Goal: Transaction & Acquisition: Purchase product/service

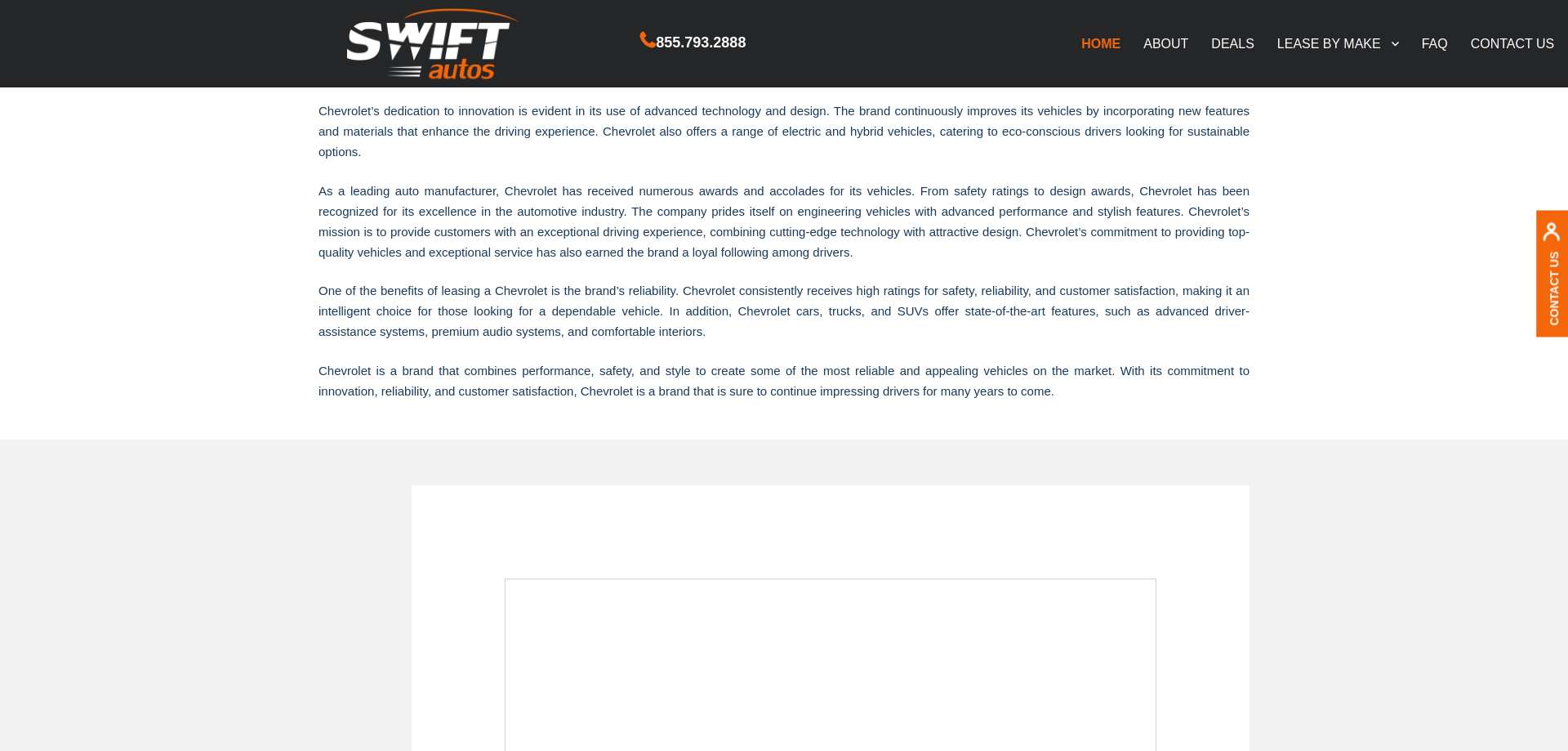
scroll to position [696, 0]
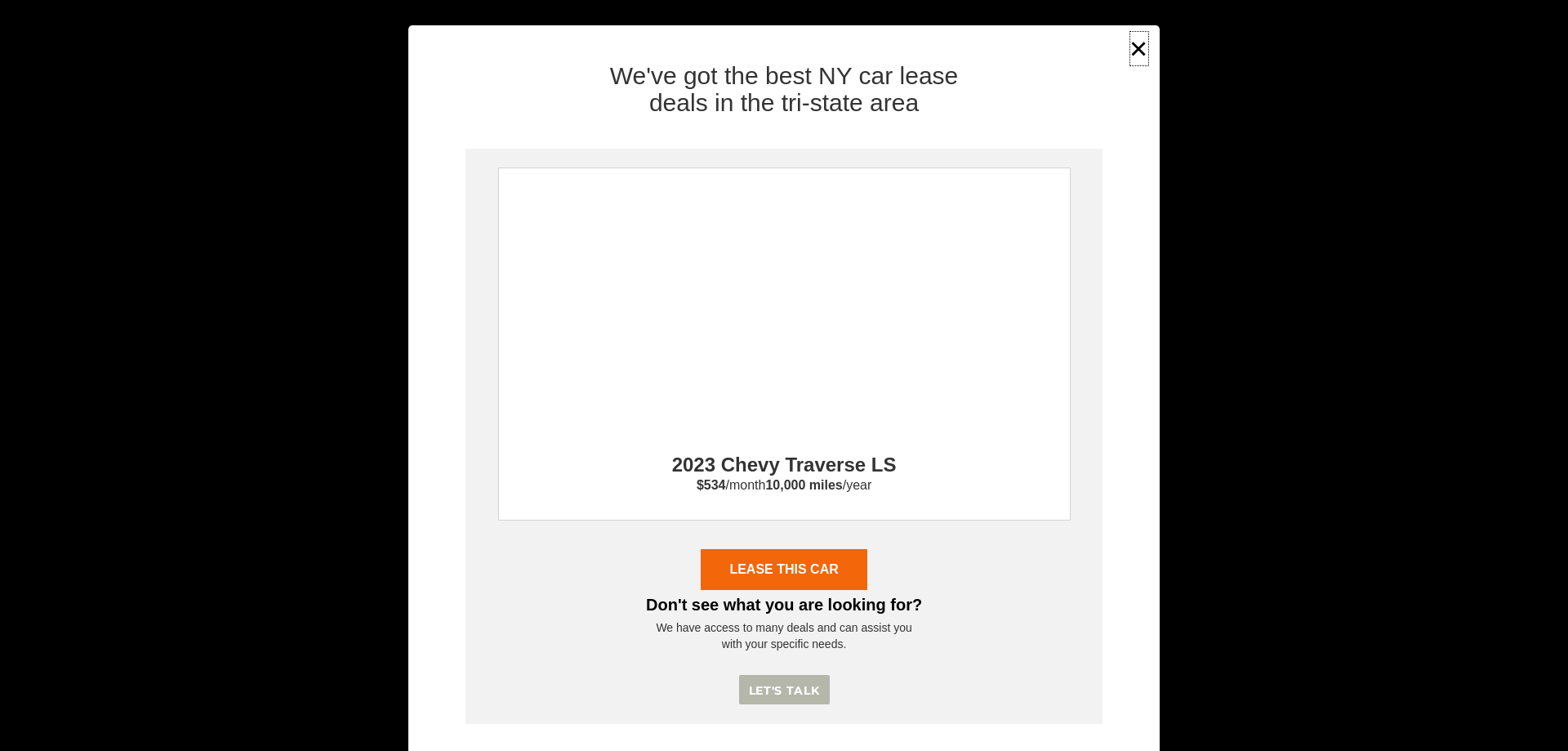
click at [1142, 41] on button "×" at bounding box center [1139, 48] width 25 height 40
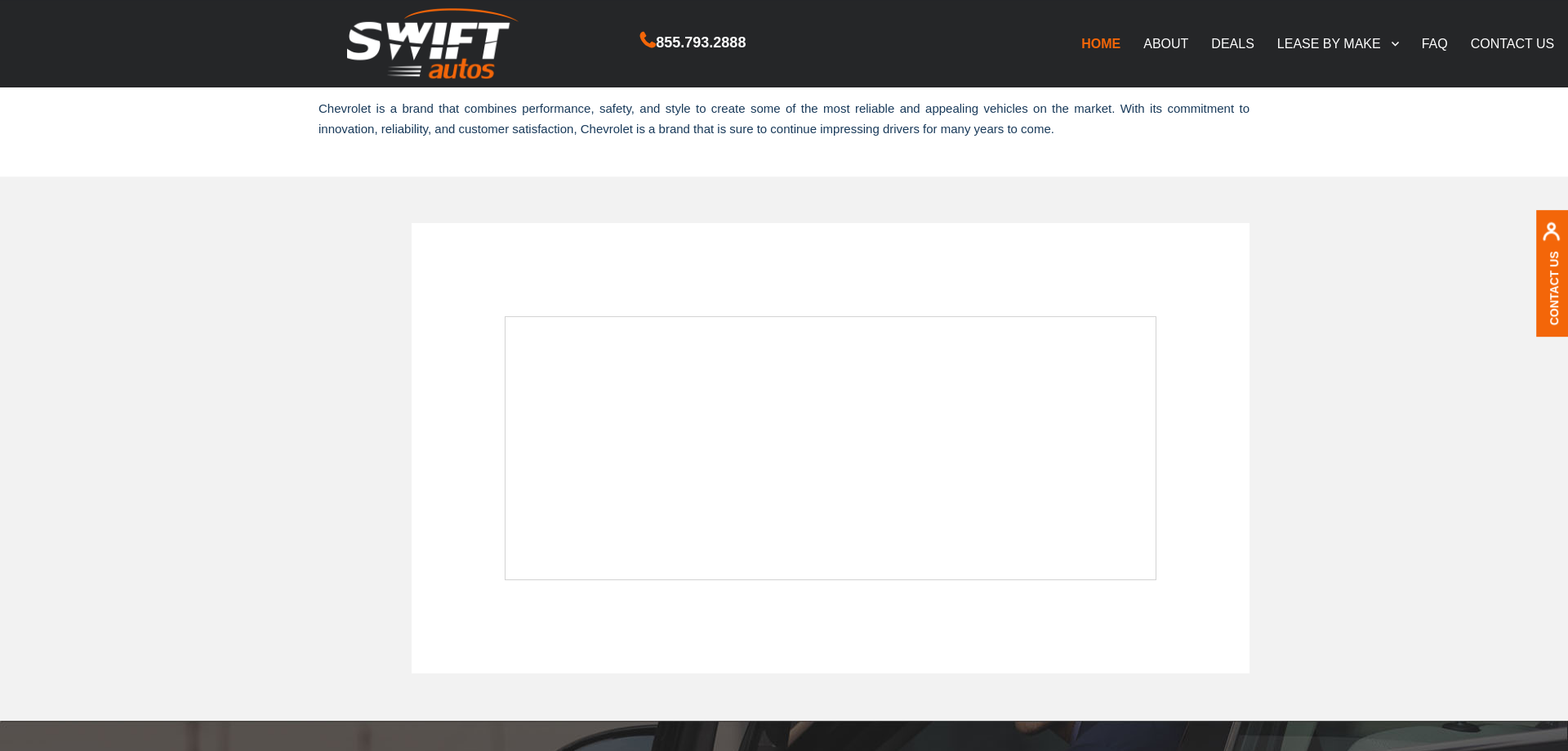
scroll to position [0, 0]
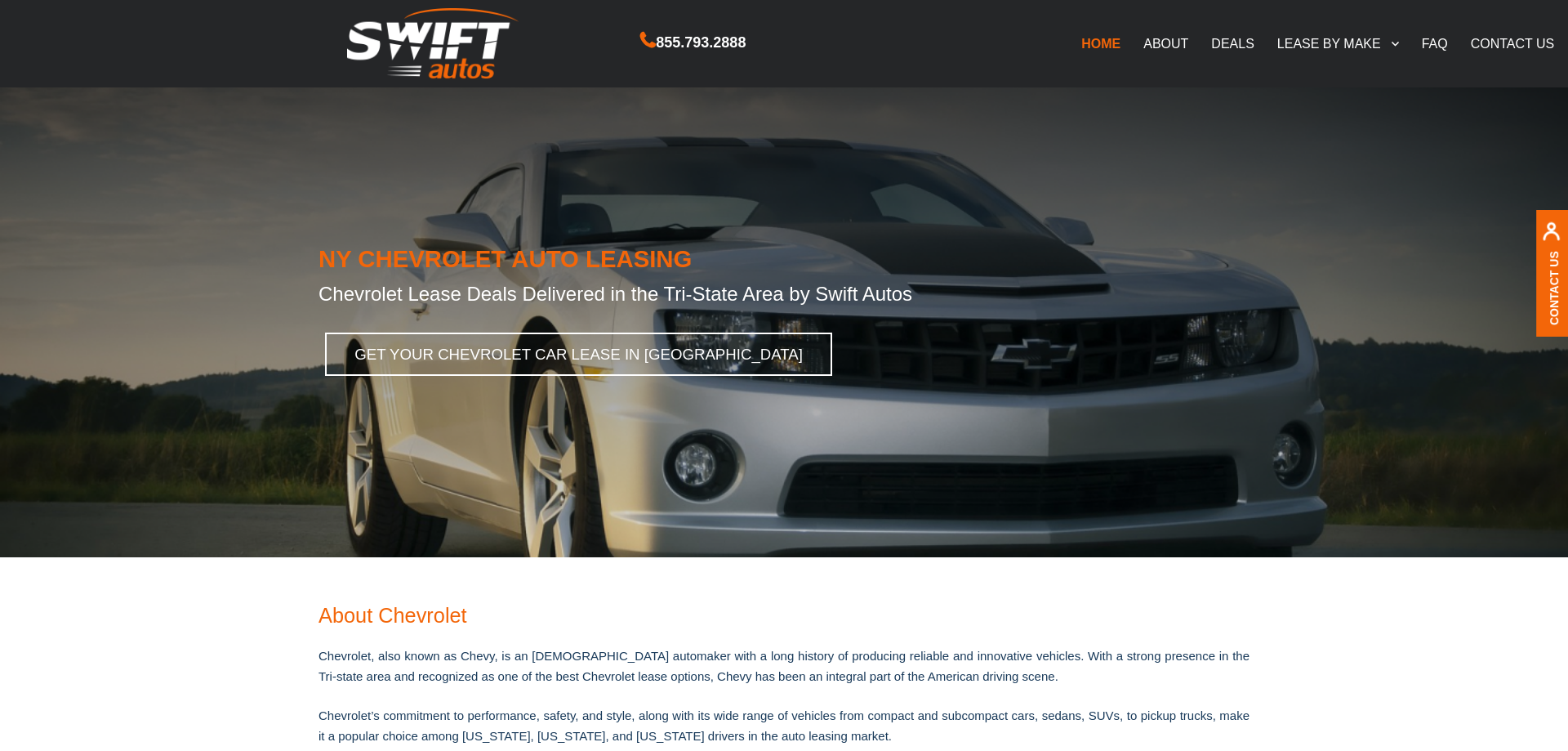
click at [1256, 33] on link "DEALS" at bounding box center [1232, 42] width 65 height 35
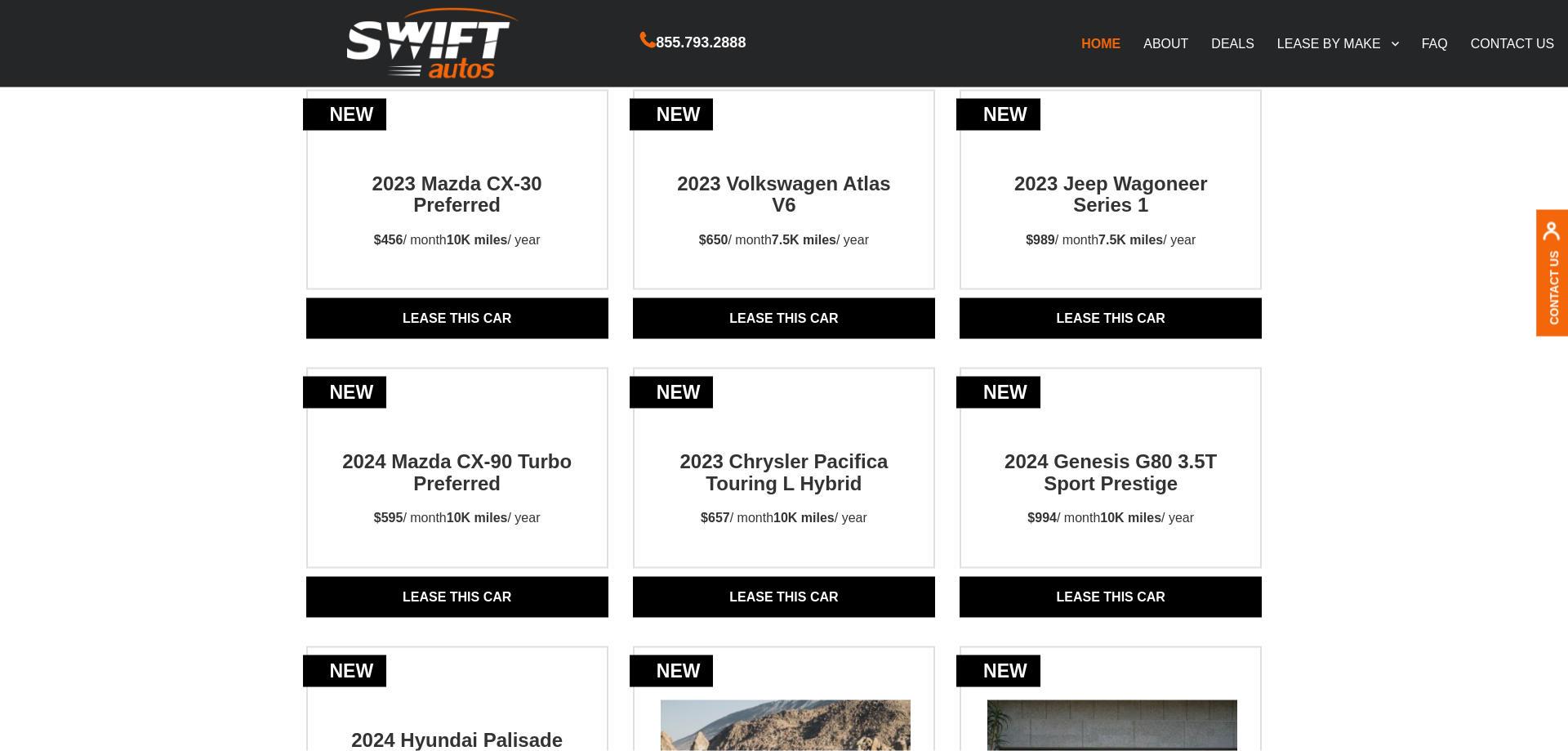
scroll to position [732, 0]
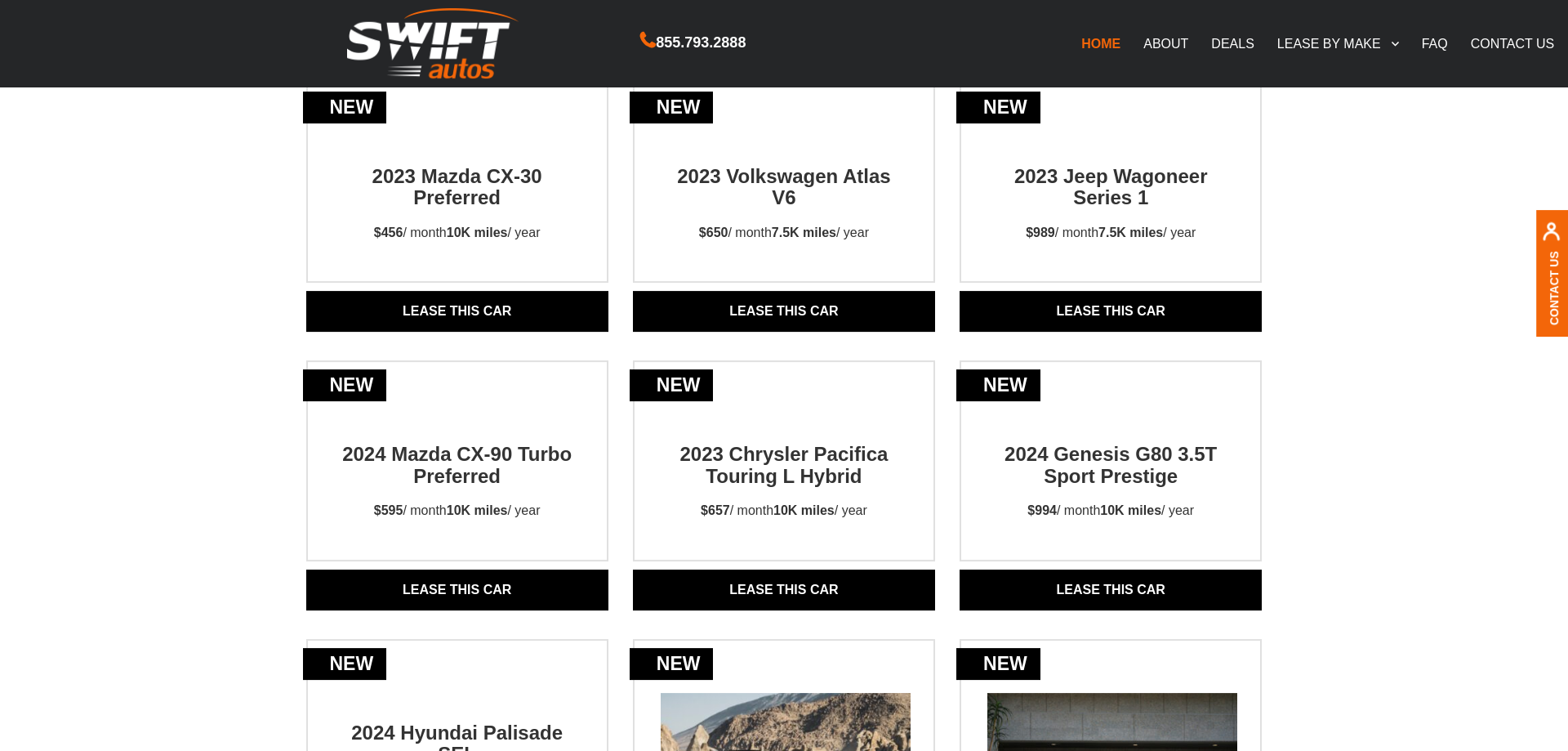
click at [762, 586] on link "Lease THIS CAR" at bounding box center [784, 589] width 302 height 40
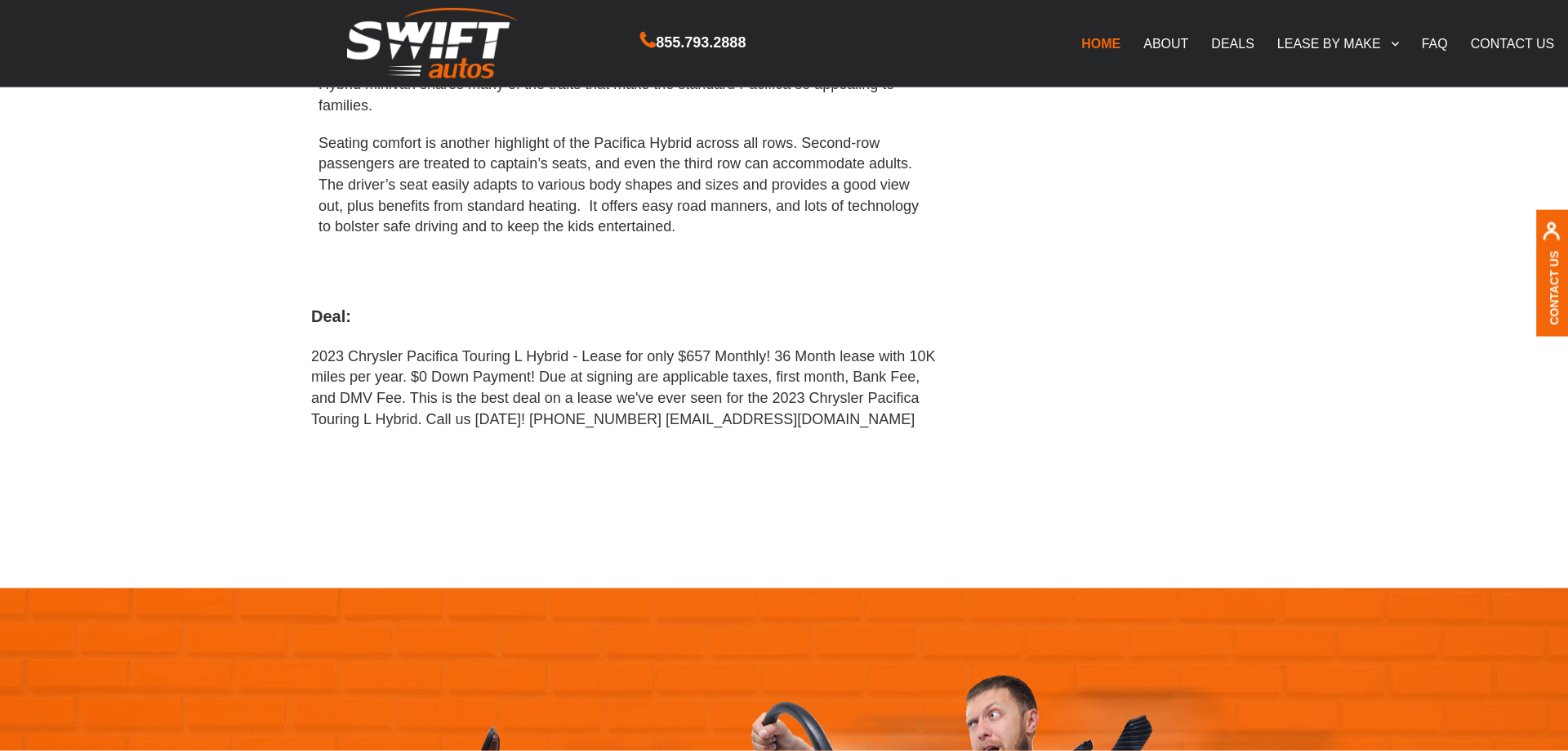
scroll to position [908, 0]
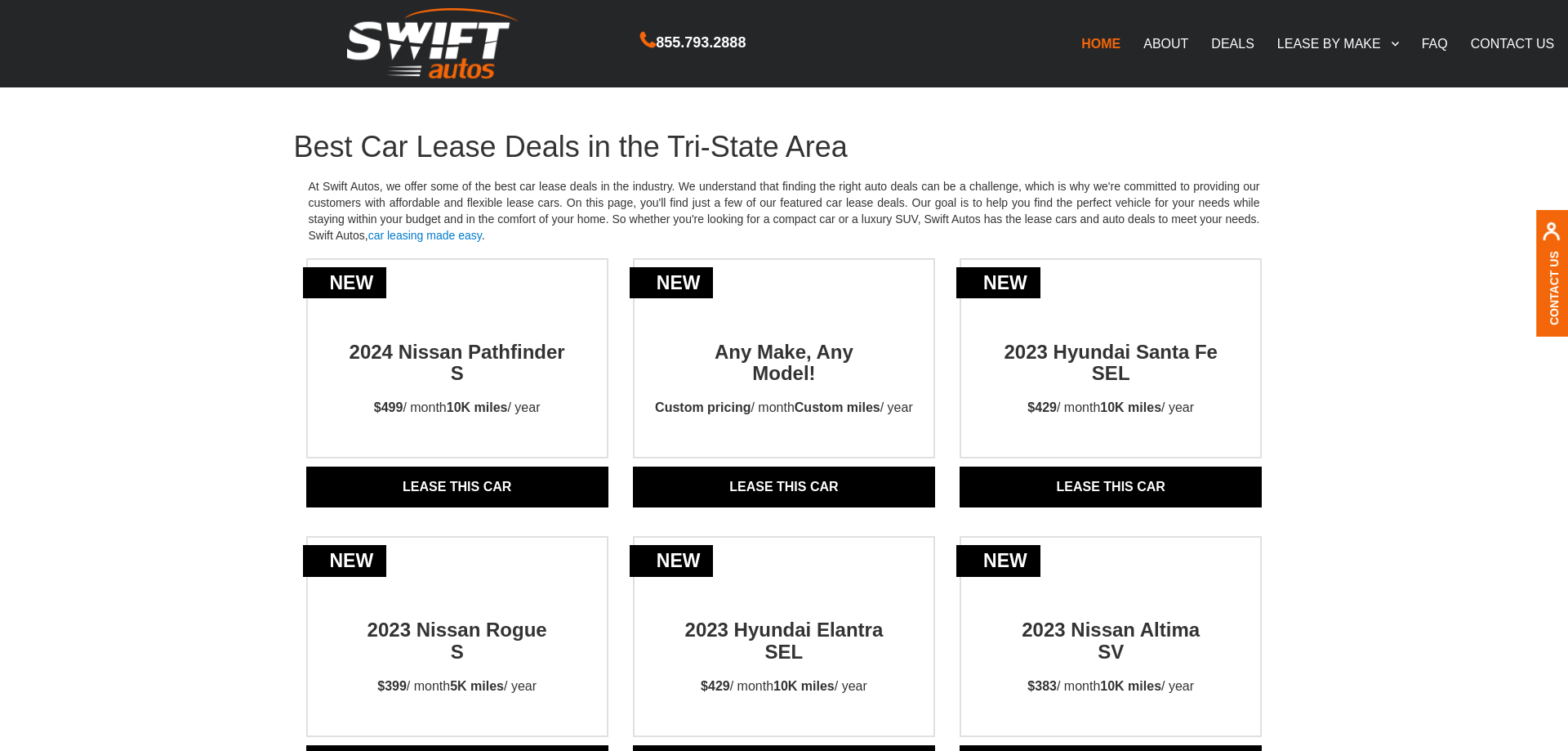
scroll to position [2367, 0]
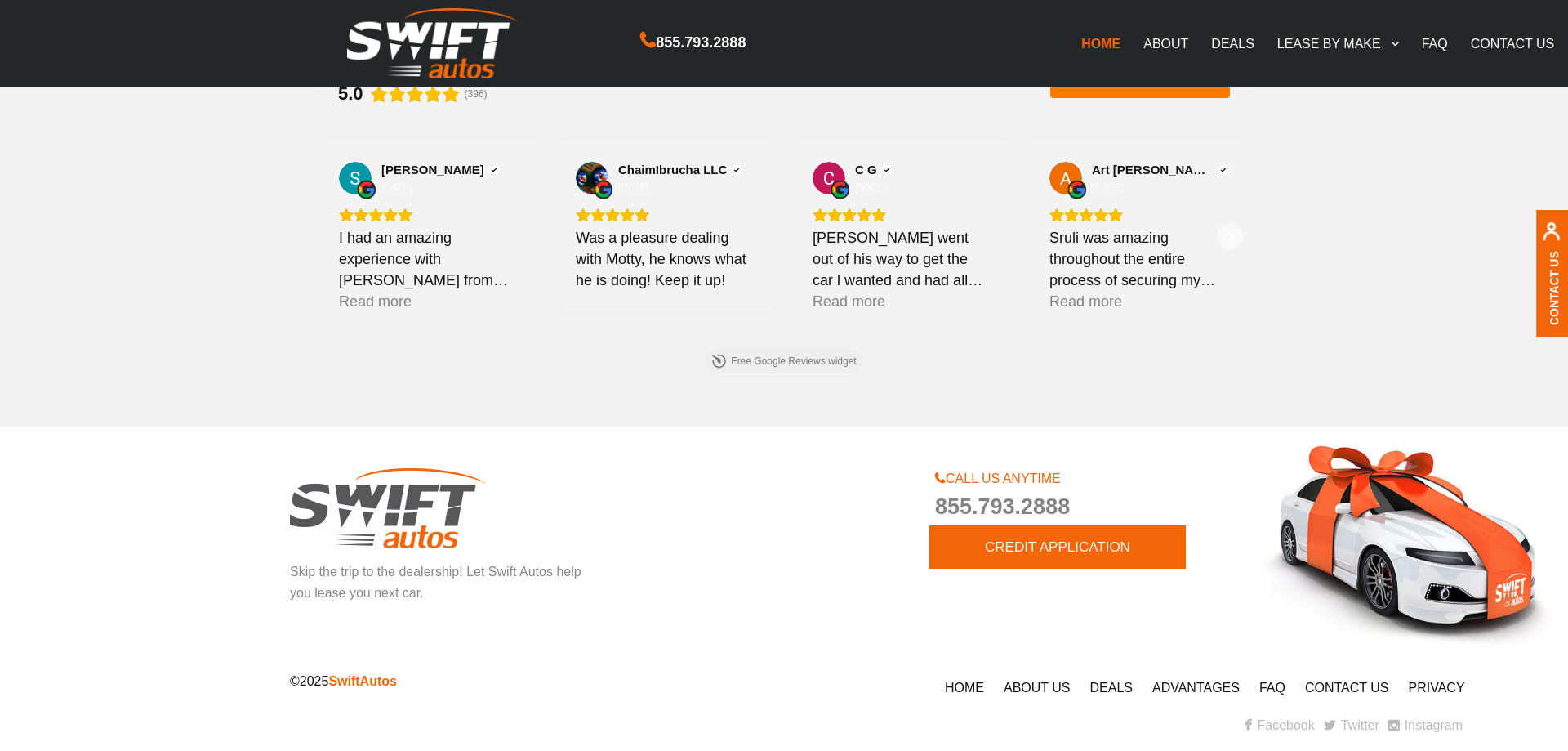
click at [1220, 38] on link "DEALS" at bounding box center [1232, 42] width 65 height 35
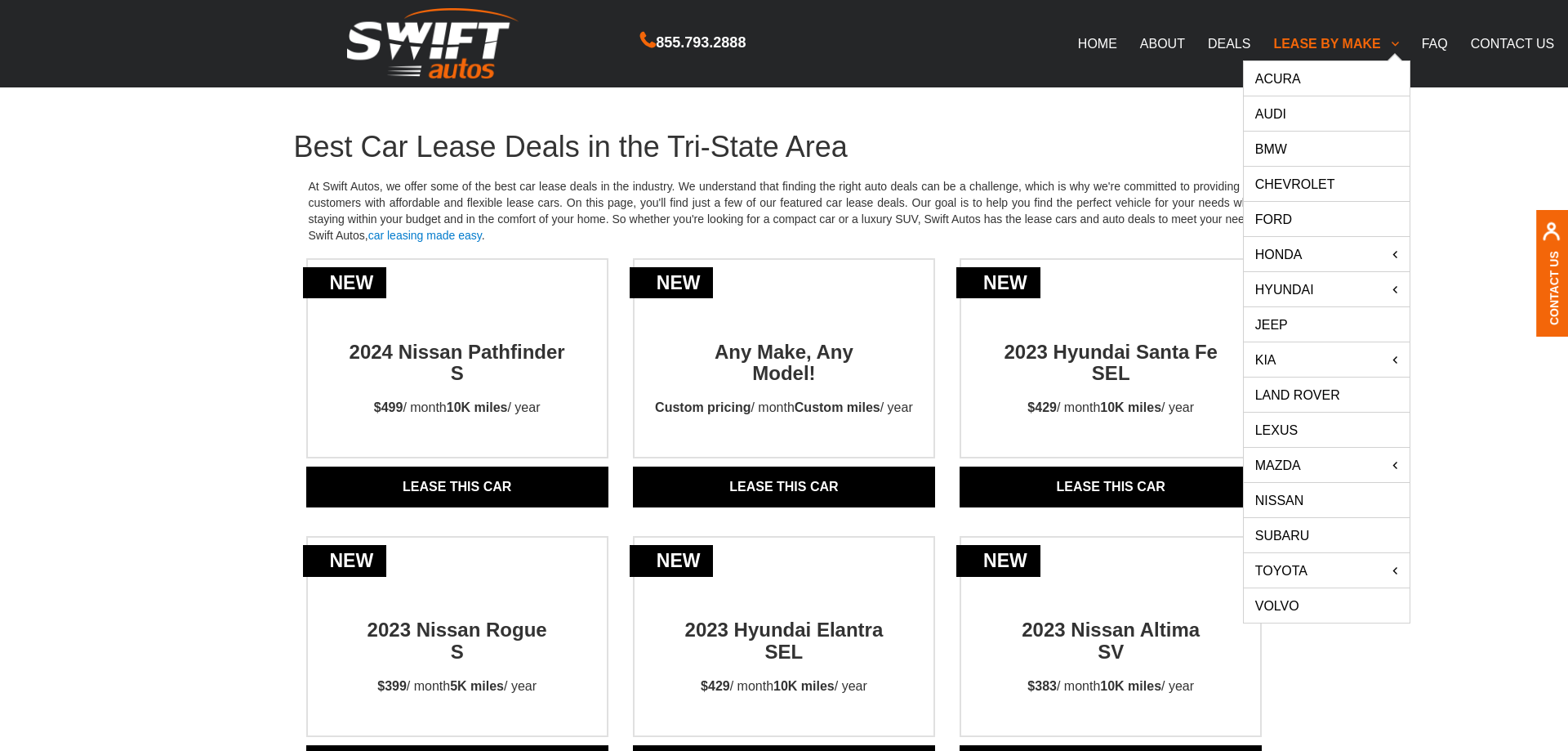
click at [1303, 191] on link "Chevrolet" at bounding box center [1327, 184] width 166 height 35
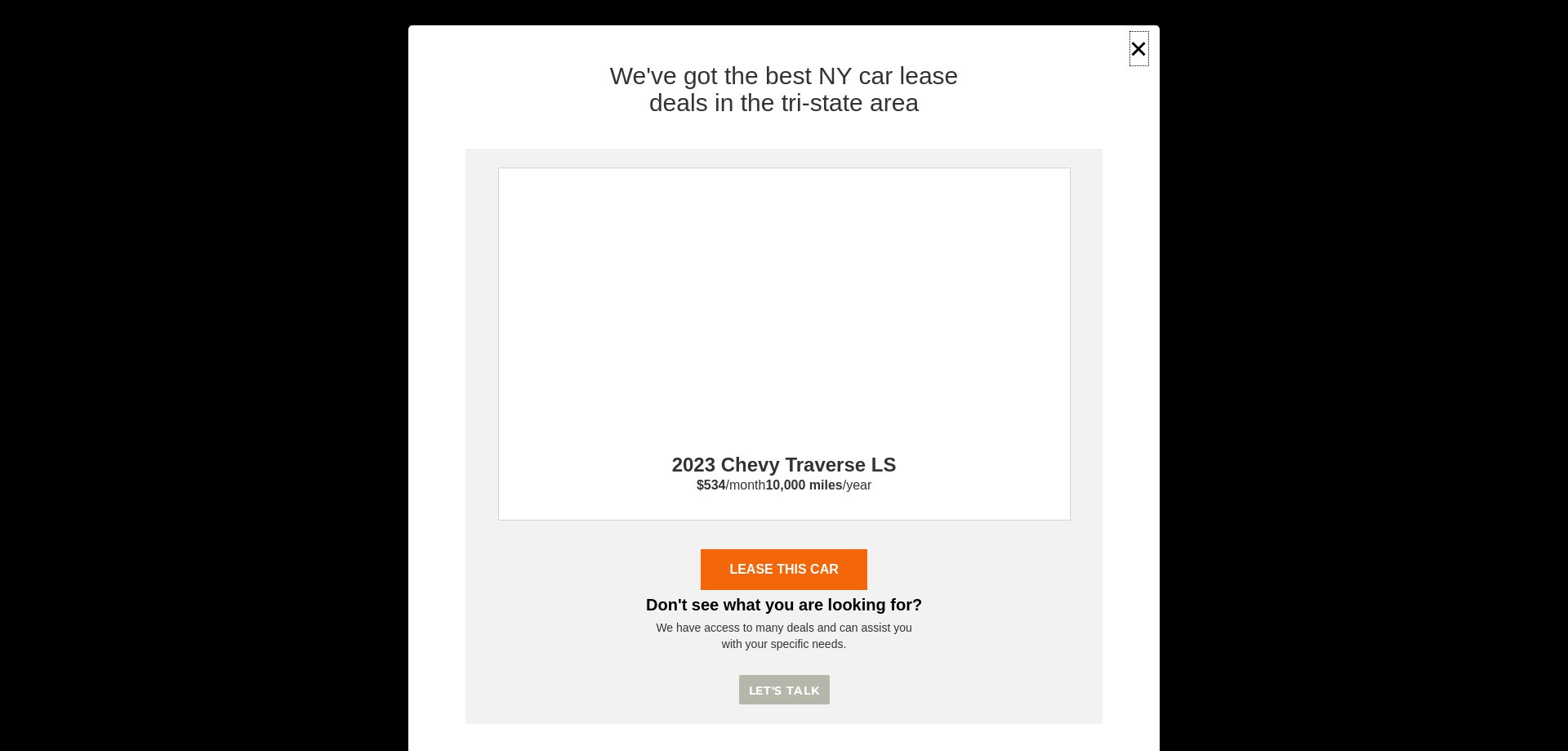
click at [1139, 46] on button "×" at bounding box center [1139, 48] width 25 height 40
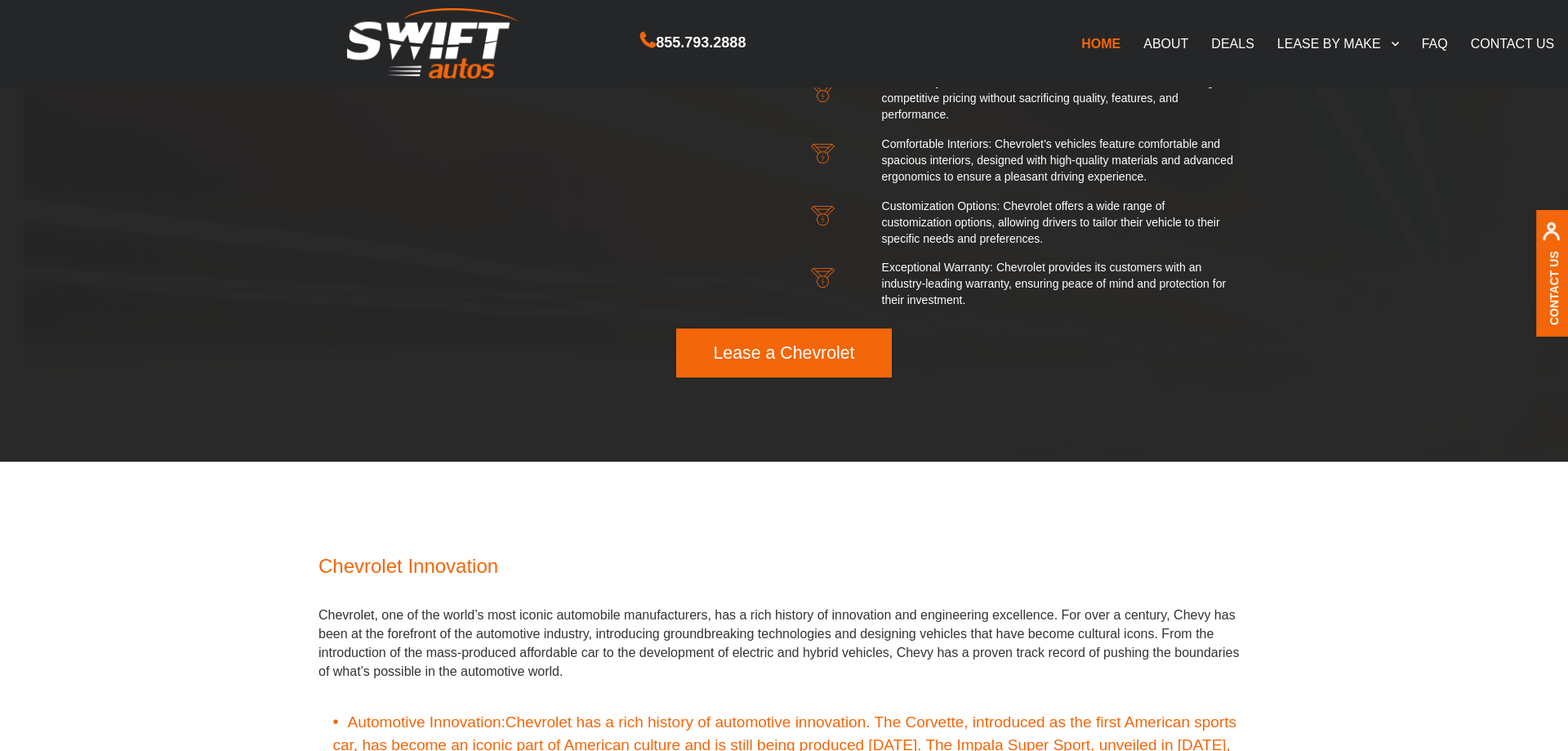
scroll to position [5128, 0]
